Goal: Task Accomplishment & Management: Use online tool/utility

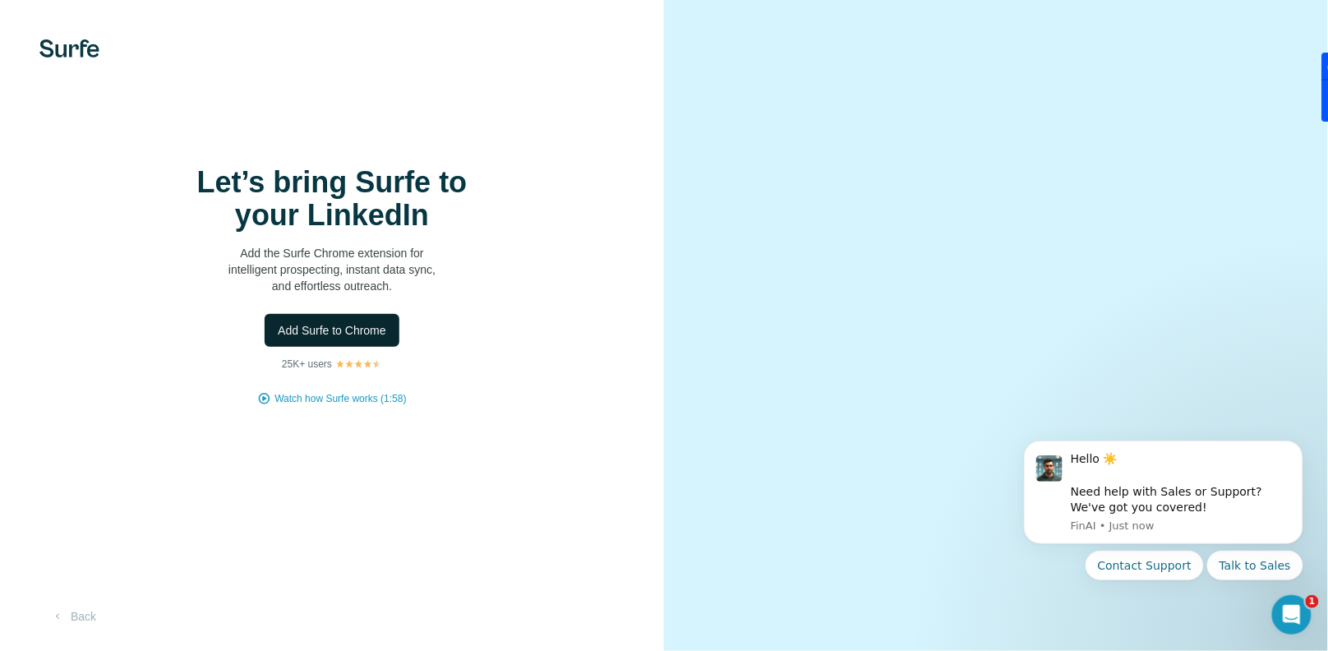
click at [366, 339] on span "Add Surfe to Chrome" at bounding box center [332, 330] width 108 height 16
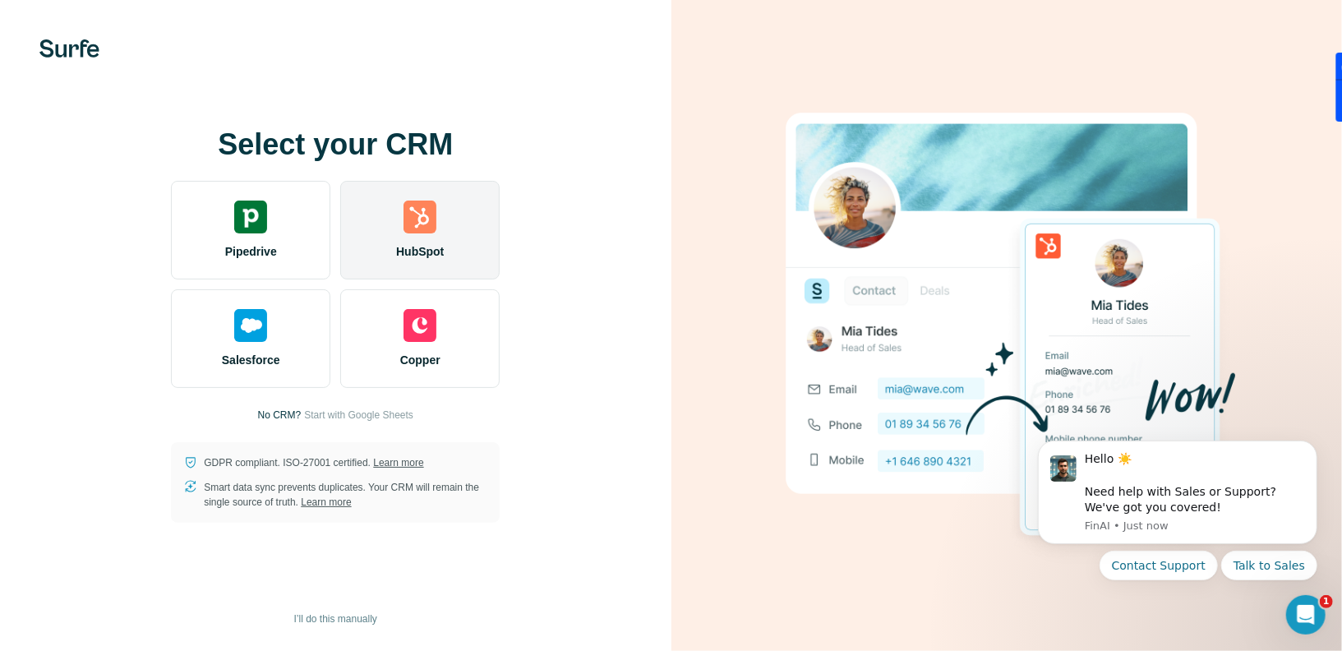
click at [391, 229] on div "HubSpot" at bounding box center [419, 230] width 159 height 99
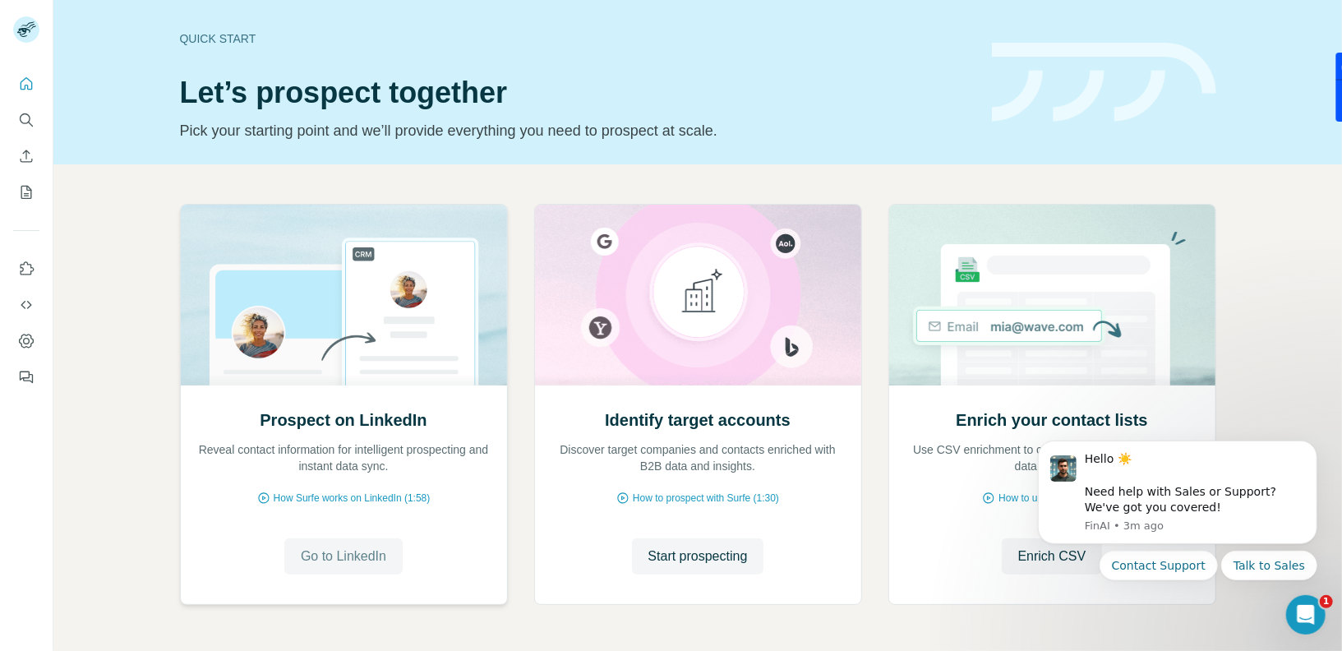
click at [339, 552] on span "Go to LinkedIn" at bounding box center [343, 556] width 85 height 20
click at [349, 553] on span "Go to LinkedIn" at bounding box center [343, 556] width 85 height 20
click at [341, 506] on div "Prospect on LinkedIn Reveal contact information for intelligent prospecting and…" at bounding box center [344, 494] width 326 height 219
click at [342, 500] on span "How Surfe works on LinkedIn (1:58)" at bounding box center [352, 498] width 157 height 15
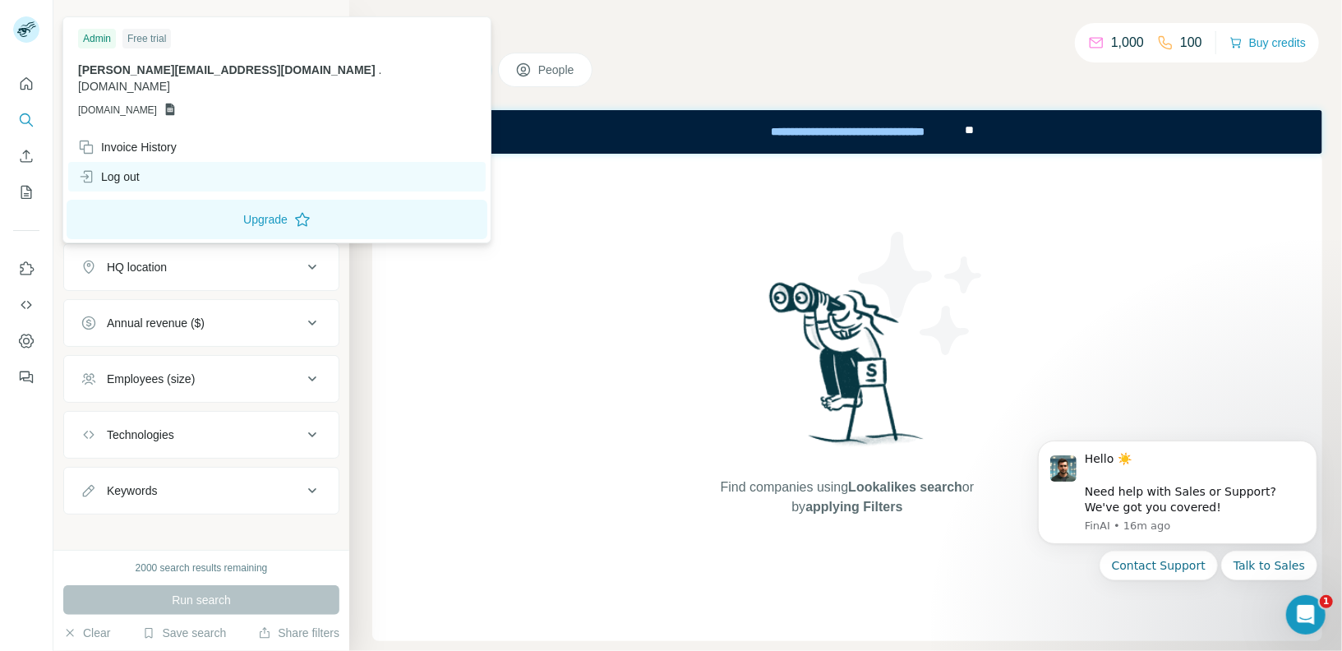
click at [134, 168] on div "Log out" at bounding box center [109, 176] width 62 height 16
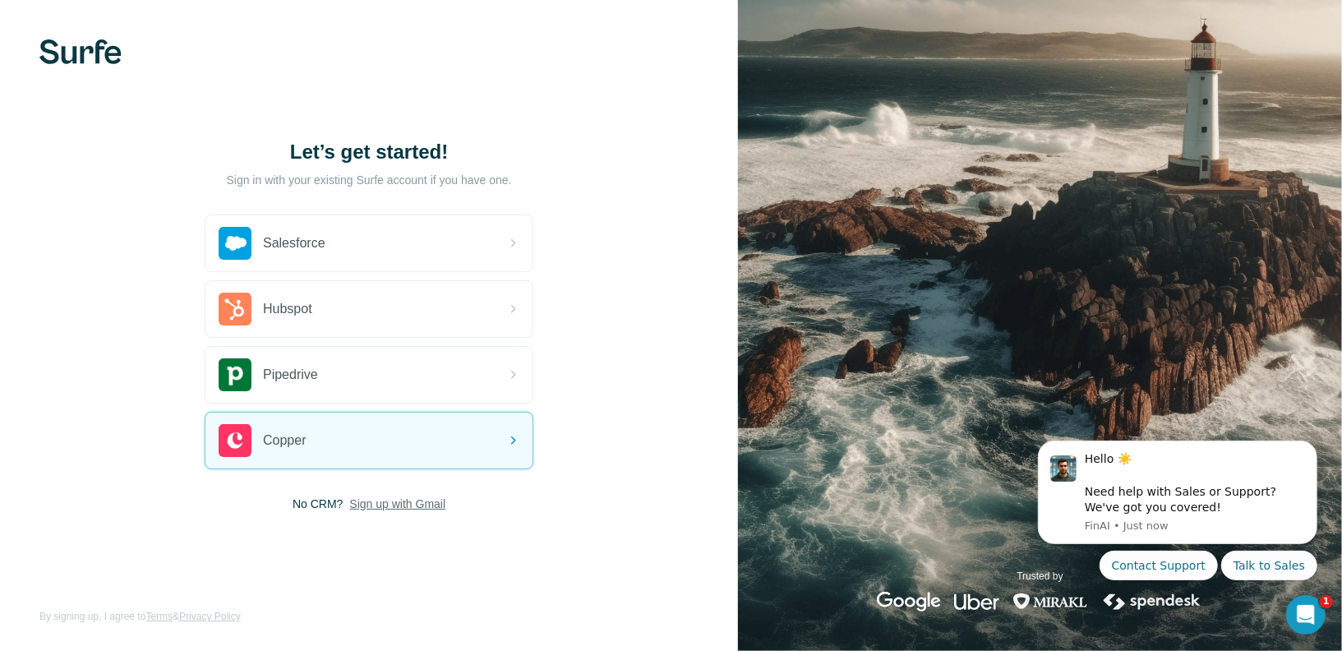
click at [368, 500] on span "Sign up with Gmail" at bounding box center [397, 504] width 96 height 16
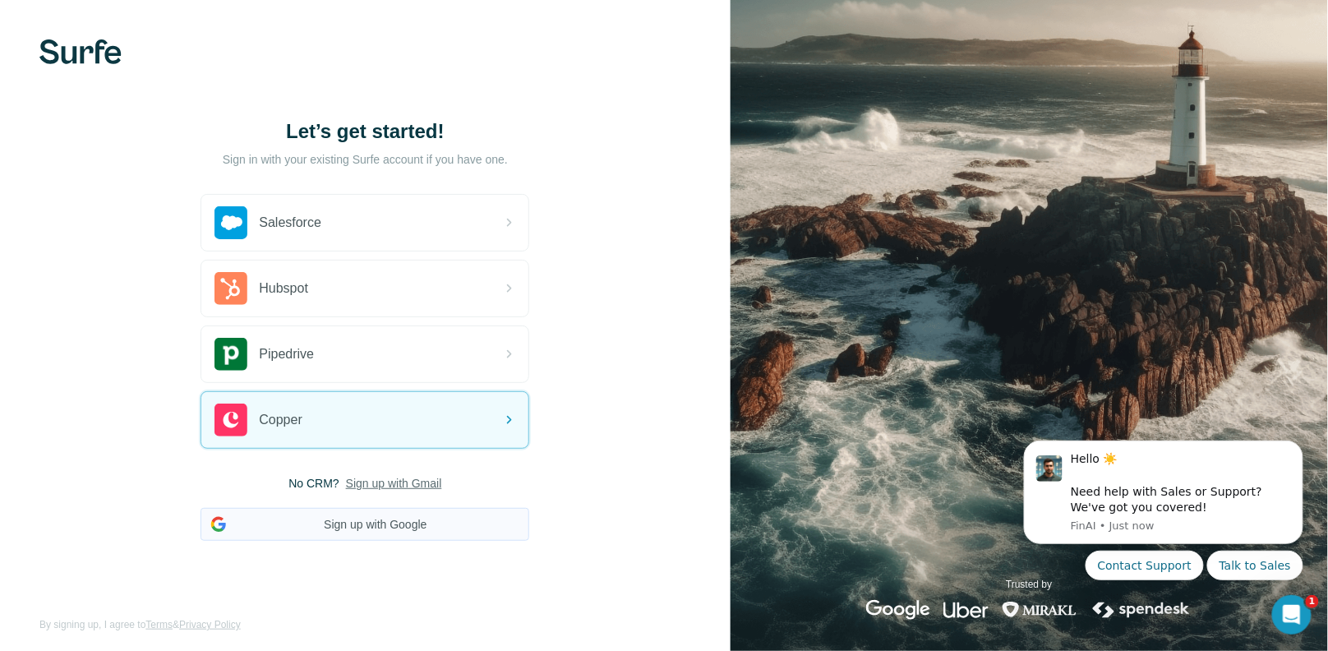
click at [355, 519] on button "Sign up with Google" at bounding box center [365, 524] width 329 height 33
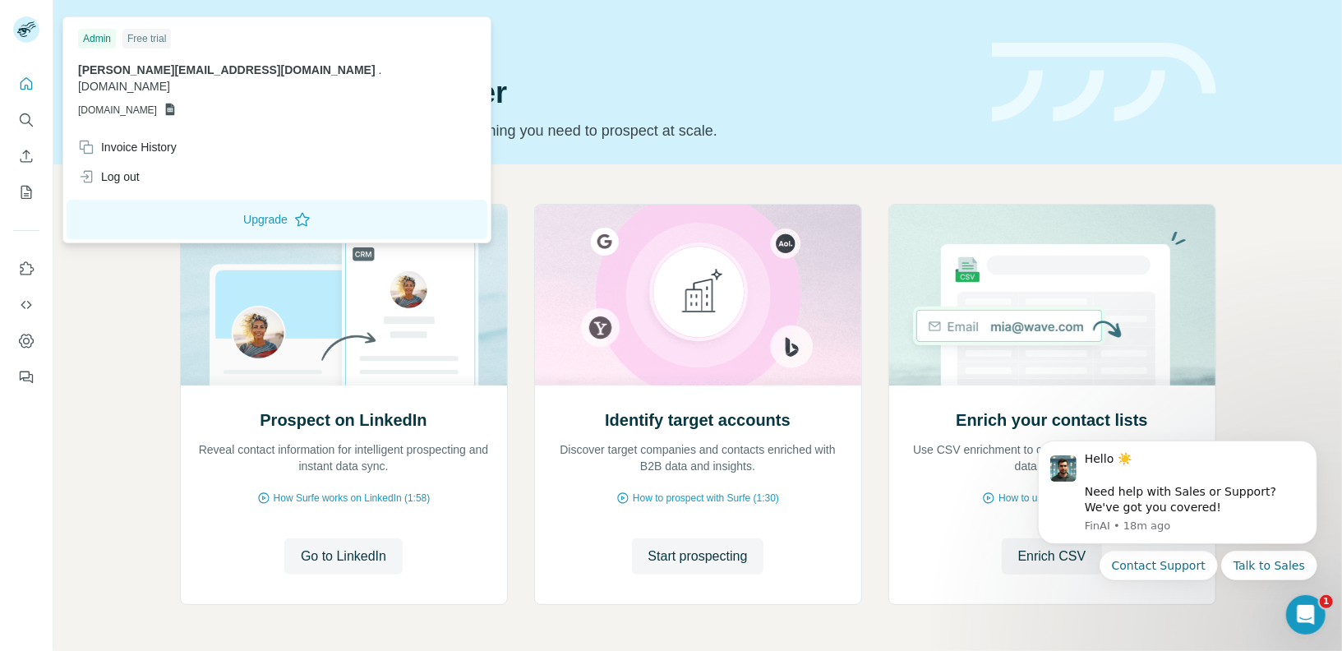
click at [34, 34] on rect at bounding box center [26, 29] width 26 height 26
click at [24, 350] on button "Dashboard" at bounding box center [26, 341] width 26 height 30
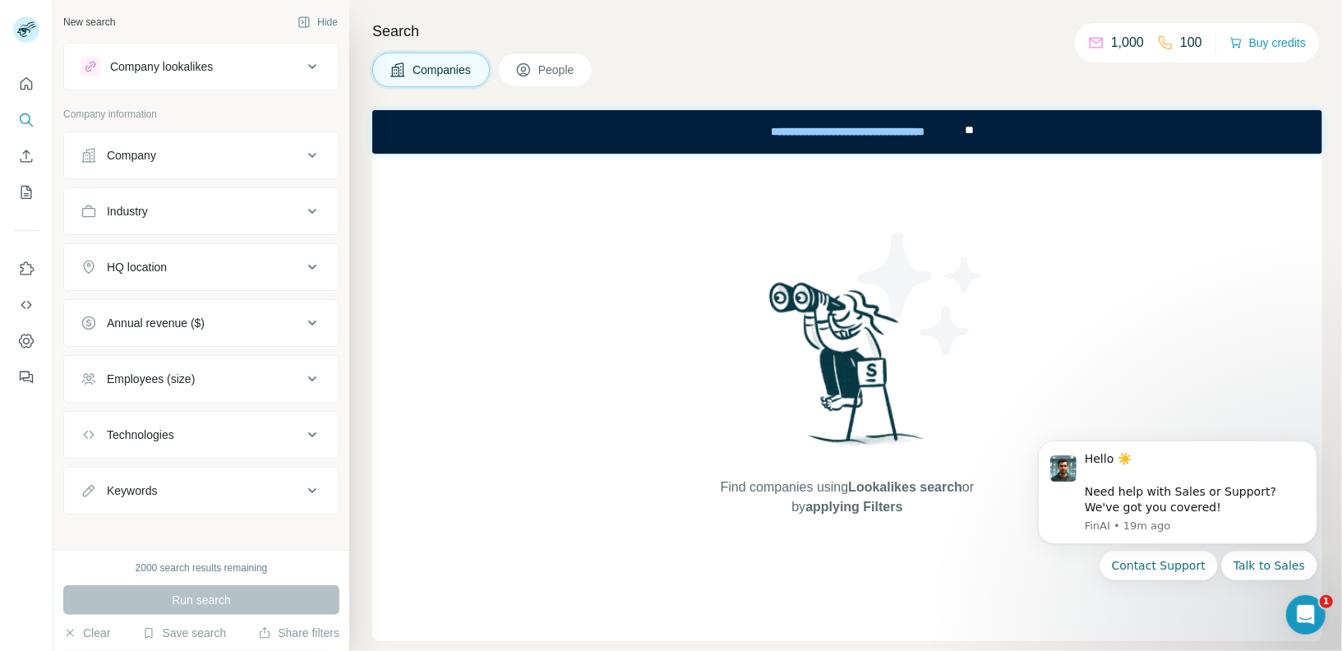
click at [283, 159] on div "Company" at bounding box center [192, 155] width 222 height 16
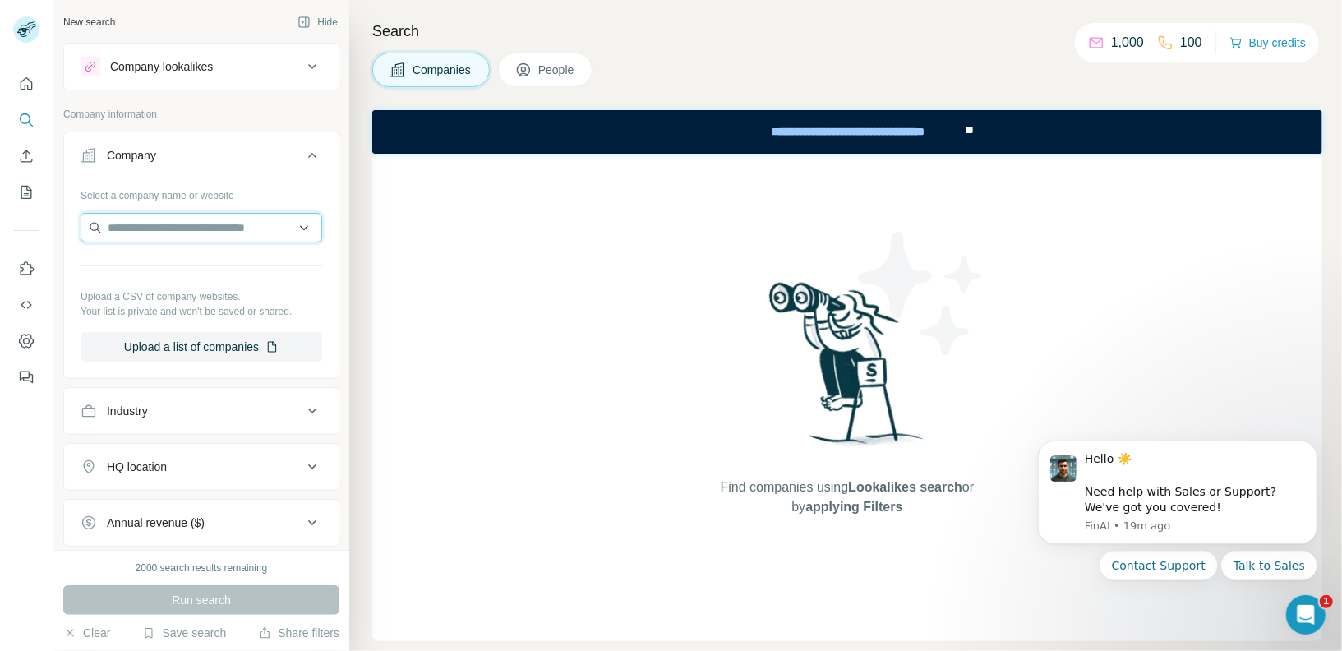
click at [191, 221] on input "text" at bounding box center [202, 228] width 242 height 30
type input "******"
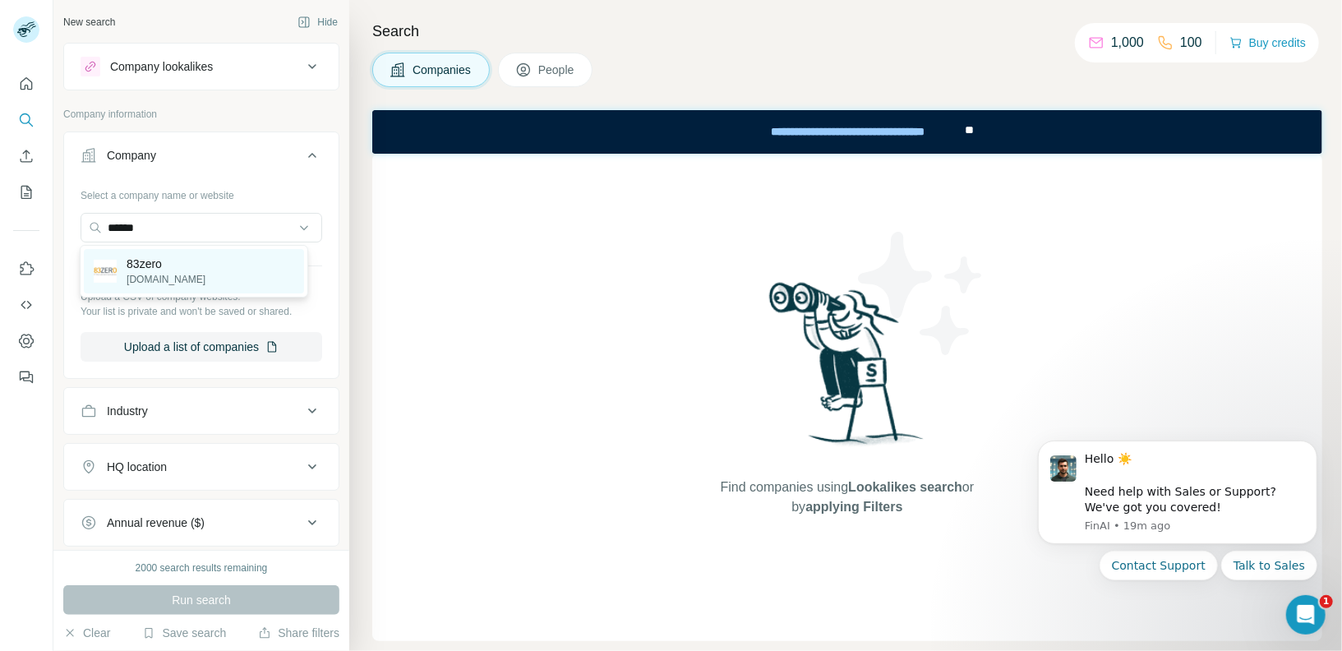
click at [199, 266] on div "83zero 83zero.com" at bounding box center [194, 271] width 220 height 44
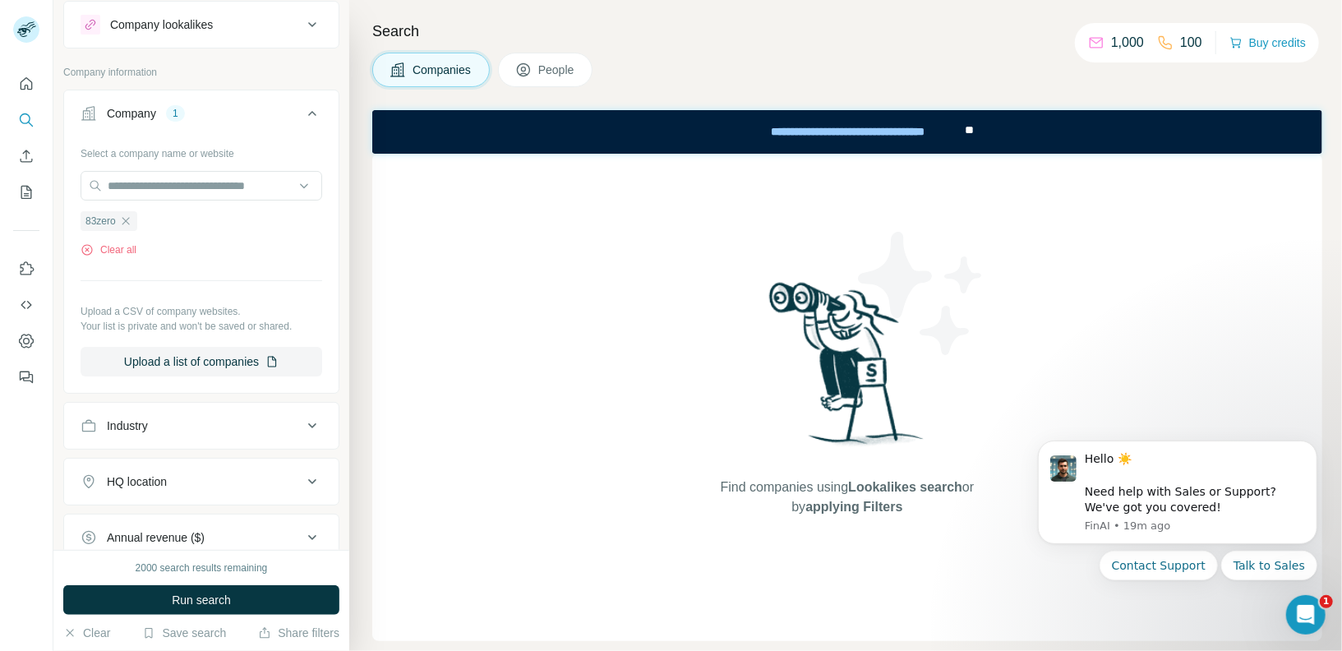
scroll to position [50, 0]
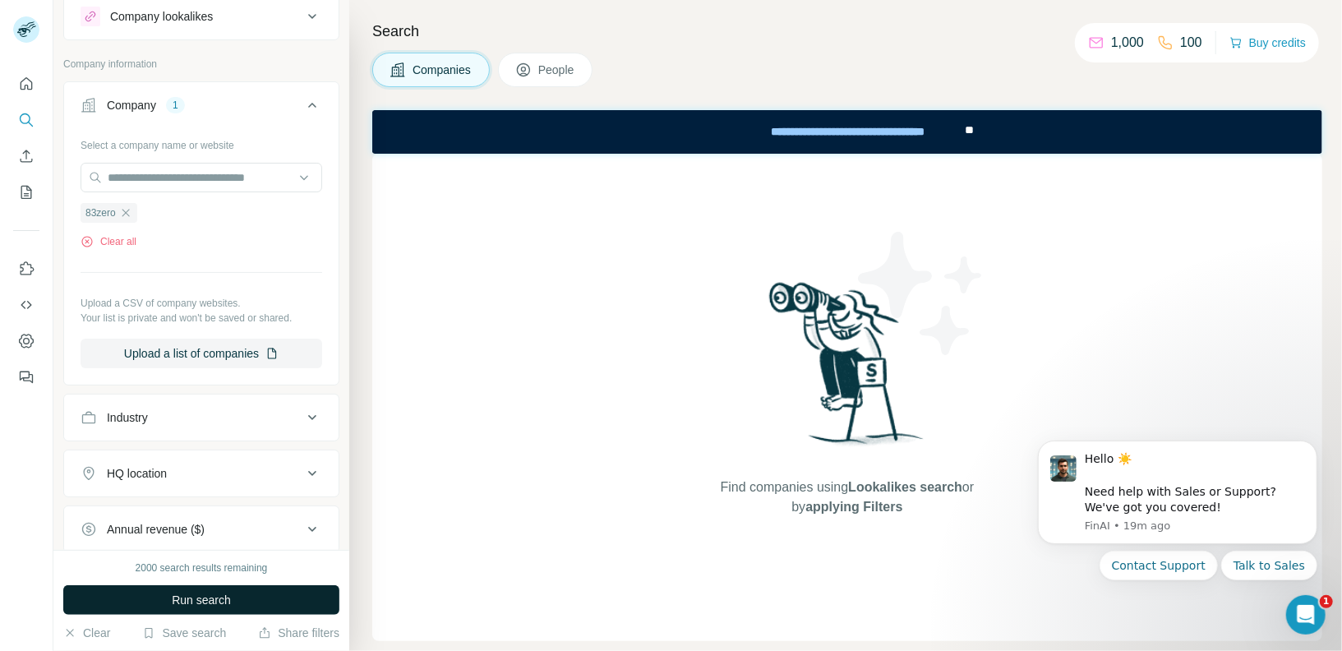
click at [196, 597] on span "Run search" at bounding box center [201, 600] width 59 height 16
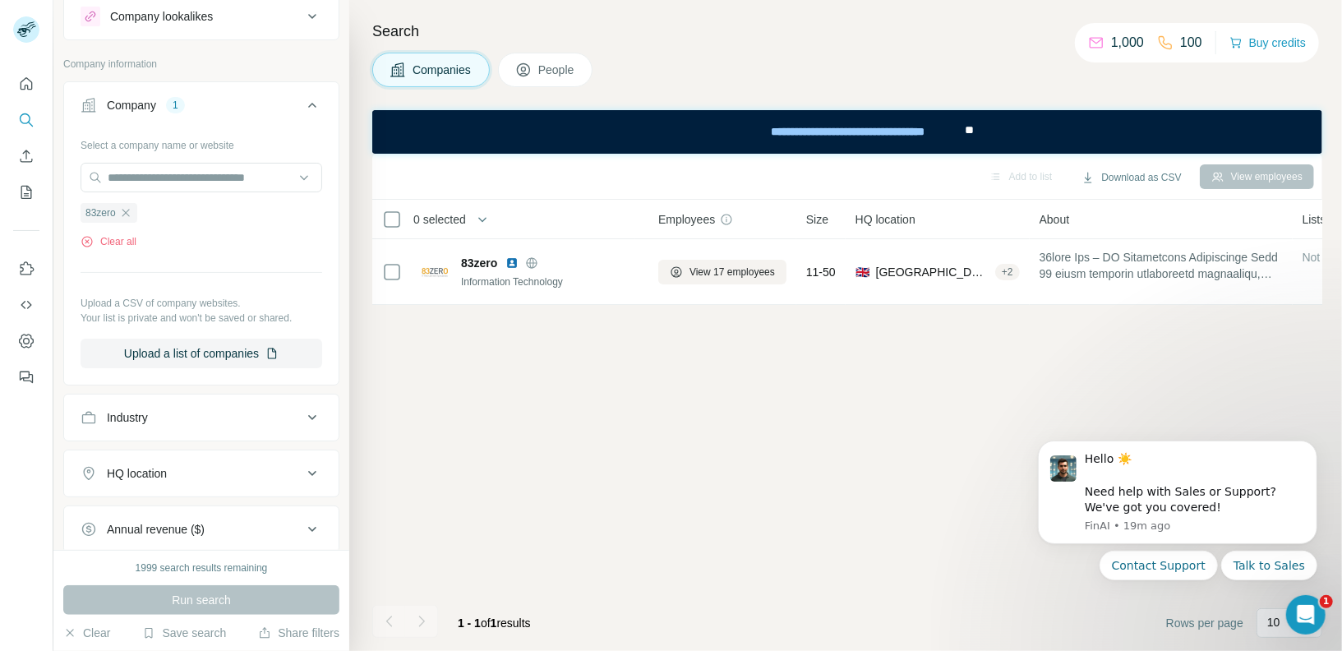
click at [565, 53] on button "People" at bounding box center [545, 70] width 95 height 35
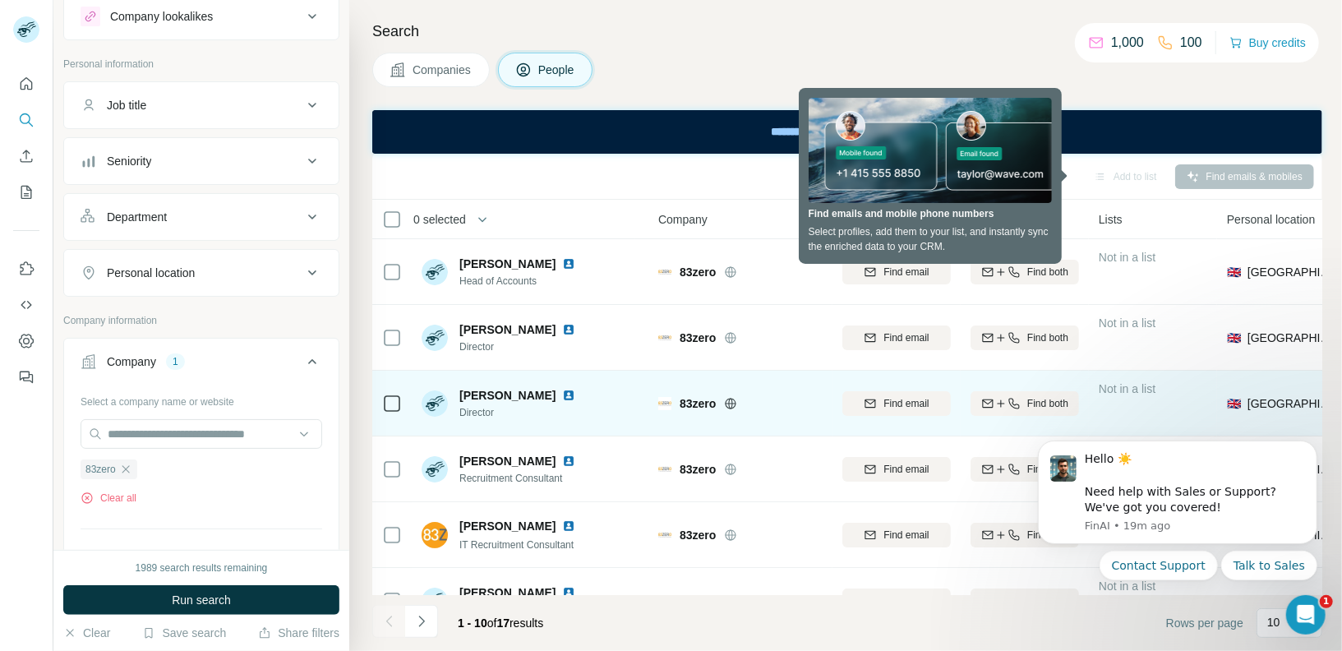
click at [535, 394] on span "Martin Litherland" at bounding box center [507, 395] width 96 height 16
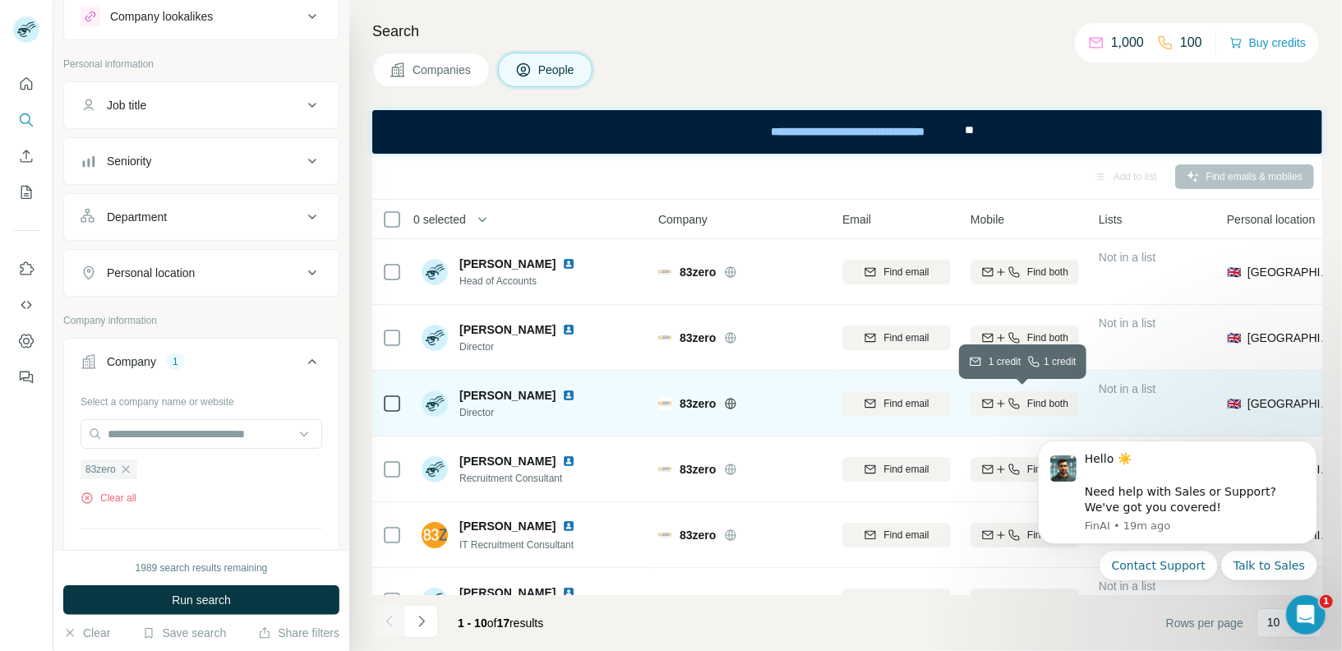
click at [1049, 397] on span "Find both" at bounding box center [1047, 403] width 41 height 15
